Goal: Task Accomplishment & Management: Use online tool/utility

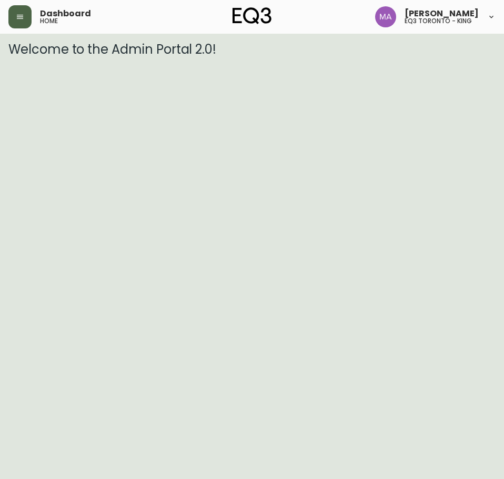
click at [23, 12] on button "button" at bounding box center [19, 16] width 23 height 23
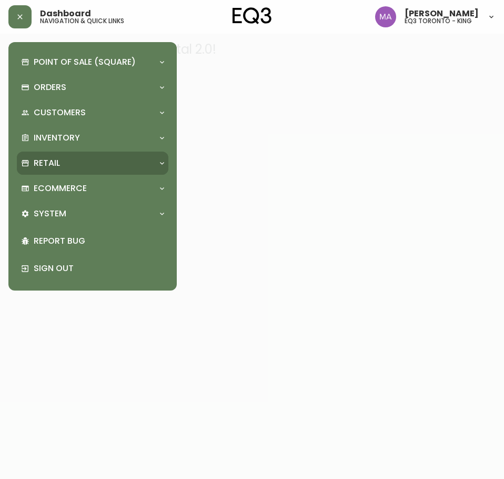
click at [101, 166] on div "Retail" at bounding box center [87, 163] width 133 height 12
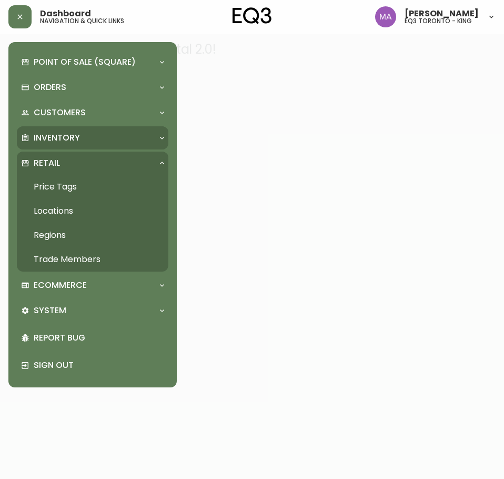
click at [81, 147] on div "Inventory" at bounding box center [93, 137] width 152 height 23
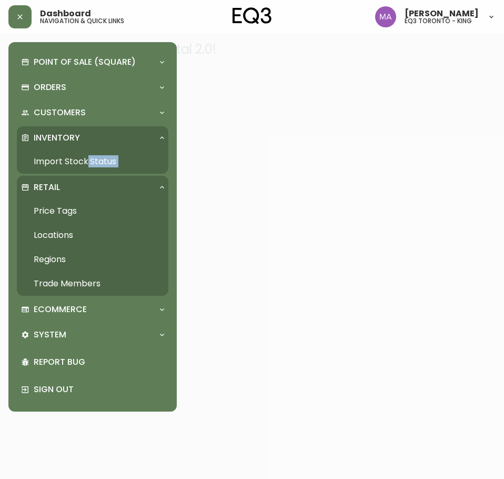
drag, startPoint x: 87, startPoint y: 174, endPoint x: 90, endPoint y: 163, distance: 11.0
click at [88, 170] on div "Point of Sale (Square) Payments Virtual Terminal Transactions Search Terminals …" at bounding box center [93, 227] width 152 height 353
click at [91, 163] on link "Import Stock Status" at bounding box center [93, 162] width 152 height 24
